Goal: Complete application form

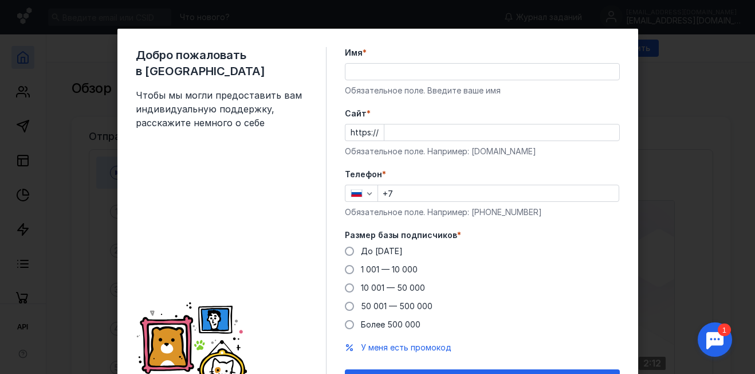
click at [424, 190] on input "+7" at bounding box center [498, 193] width 241 height 16
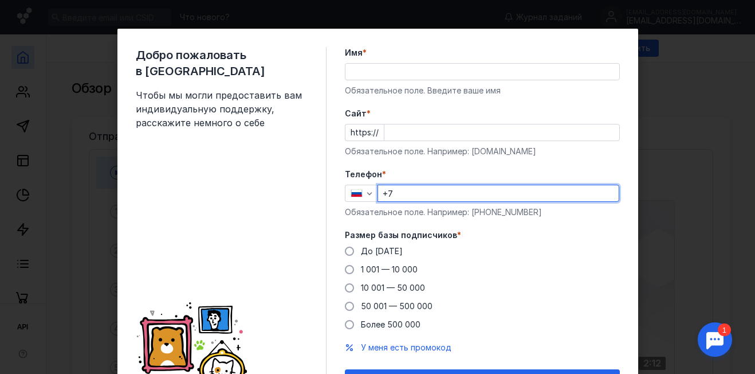
paste input "[PHONE_NUMBER]"
type input "[PHONE_NUMBER]"
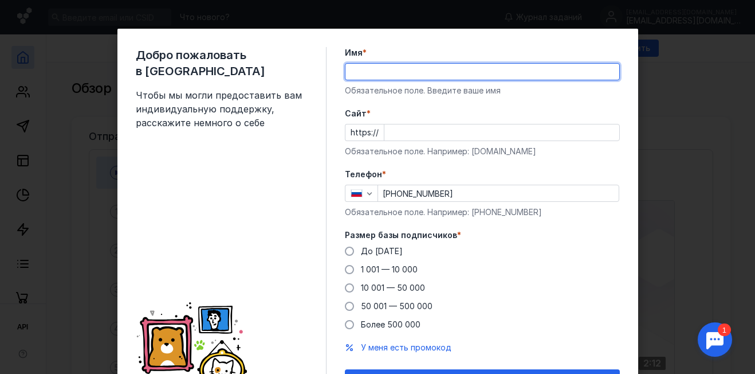
click at [373, 73] on input "Имя *" at bounding box center [483, 72] width 274 height 16
drag, startPoint x: 388, startPoint y: 70, endPoint x: 530, endPoint y: 70, distance: 141.6
click at [530, 70] on input "[PERSON_NAME]" at bounding box center [483, 72] width 274 height 16
type input "[PERSON_NAME]"
click at [469, 131] on input "Cайт *" at bounding box center [502, 132] width 235 height 16
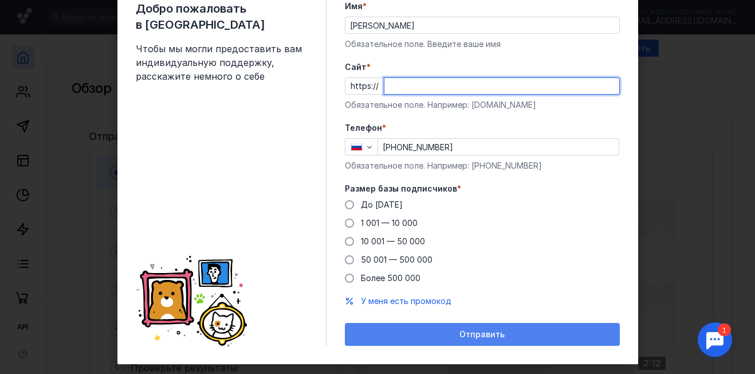
scroll to position [65, 0]
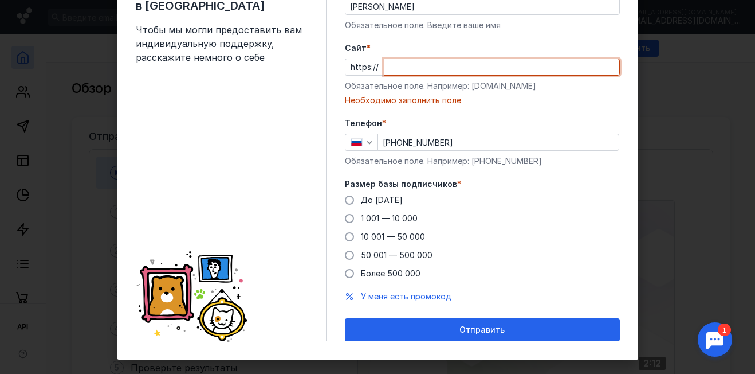
paste input "[DOMAIN_NAME]"
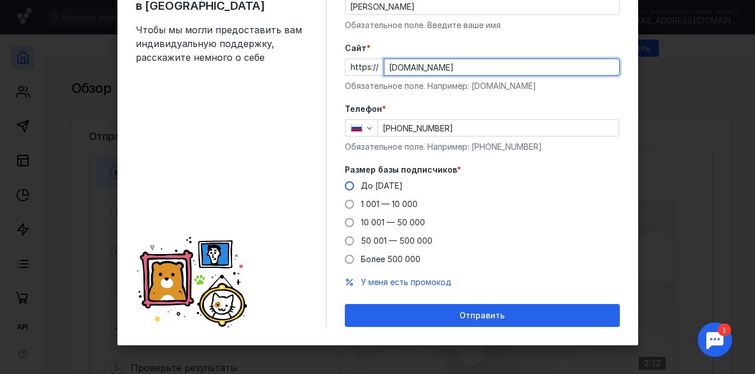
type input "[DOMAIN_NAME]"
click at [378, 187] on span "До [DATE]" at bounding box center [382, 186] width 42 height 10
click at [0, 0] on input "До [DATE]" at bounding box center [0, 0] width 0 height 0
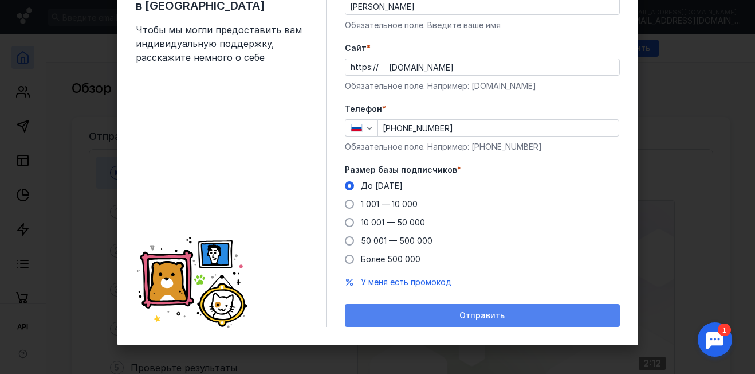
click at [493, 317] on span "Отправить" at bounding box center [482, 316] width 45 height 10
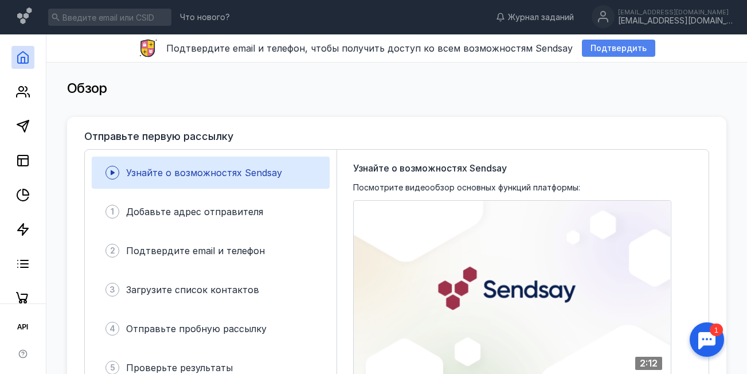
click at [627, 52] on span "Подтвердить" at bounding box center [618, 49] width 56 height 10
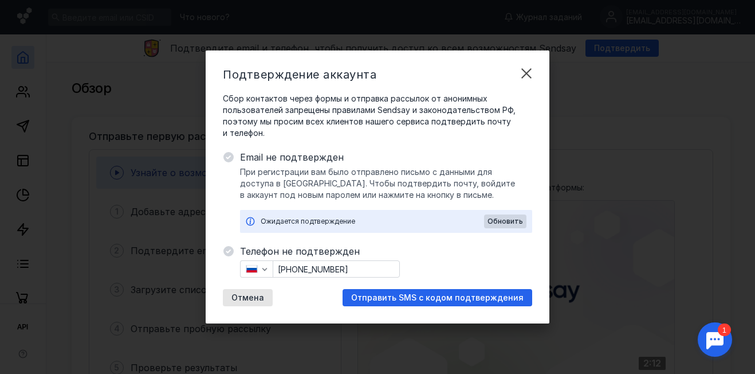
scroll to position [0, 0]
